Goal: Entertainment & Leisure: Consume media (video, audio)

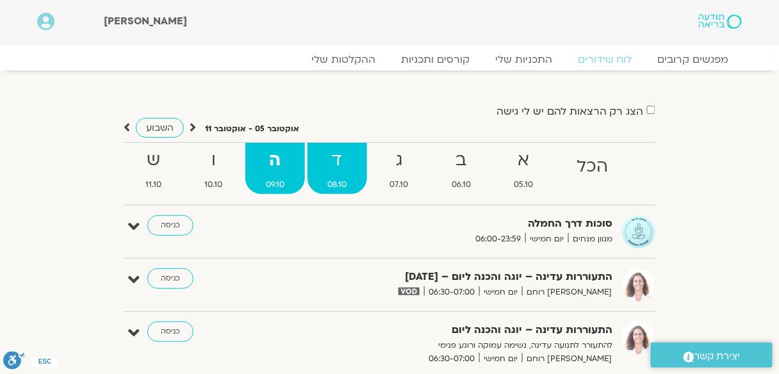
click at [337, 154] on strong "ד" at bounding box center [337, 160] width 60 height 29
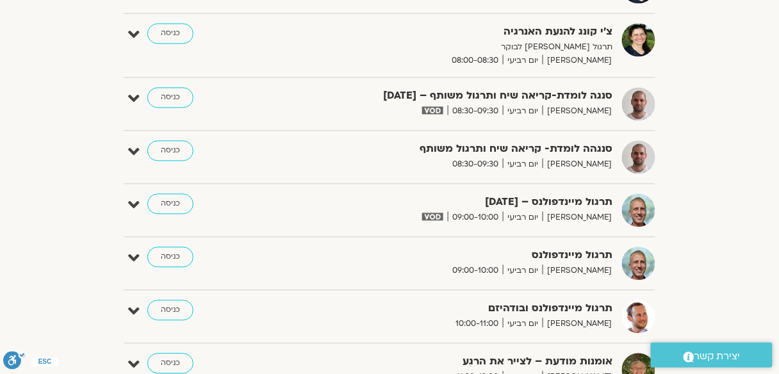
scroll to position [563, 0]
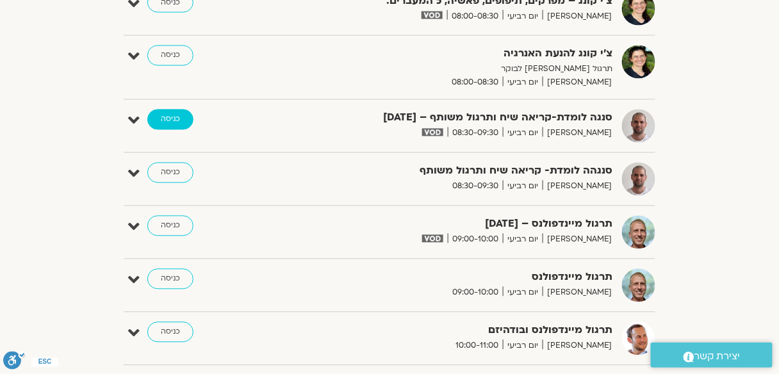
click at [180, 116] on link "כניסה" at bounding box center [170, 119] width 46 height 20
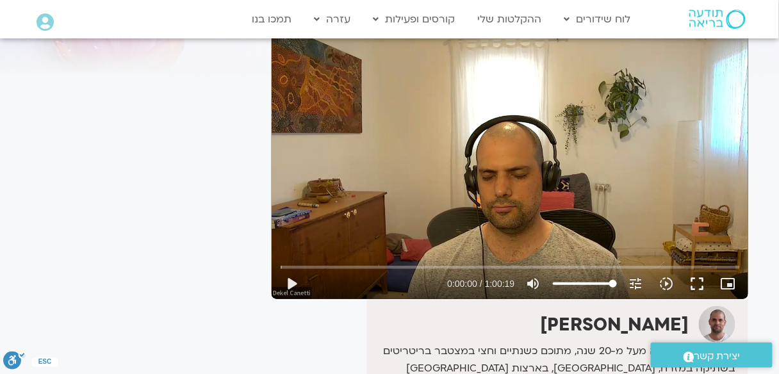
scroll to position [108, 0]
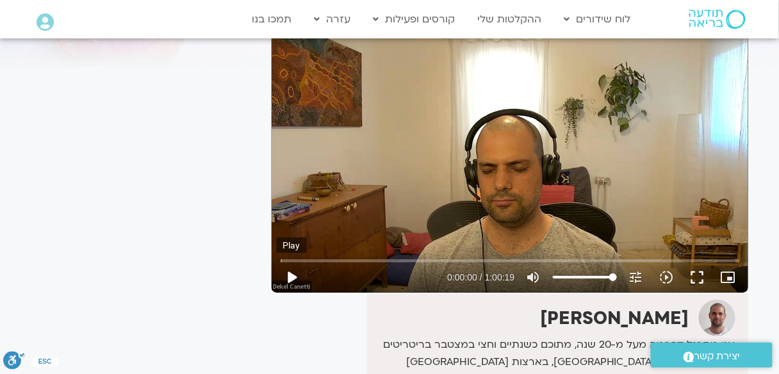
click at [292, 272] on button "play_arrow" at bounding box center [292, 277] width 31 height 31
type input "5.153241"
type input "1433.707478"
